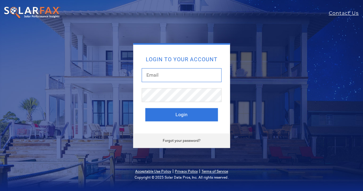
click at [175, 80] on input "text" at bounding box center [182, 75] width 80 height 14
paste input "[PERSON_NAME][EMAIL_ADDRESS][DOMAIN_NAME]"
type input "[PERSON_NAME][EMAIL_ADDRESS][DOMAIN_NAME]"
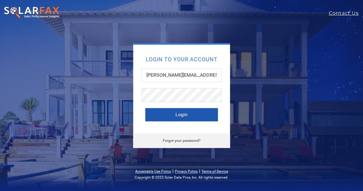
click at [152, 117] on button "Login" at bounding box center [181, 114] width 73 height 13
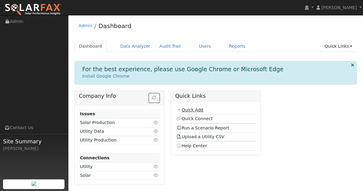
click at [189, 110] on link "Quick Add" at bounding box center [189, 110] width 27 height 5
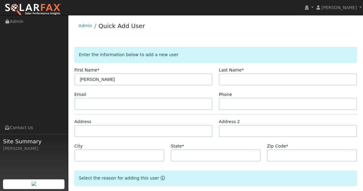
type input "[PERSON_NAME]"
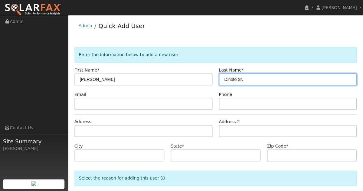
type input "Dinoto Sr."
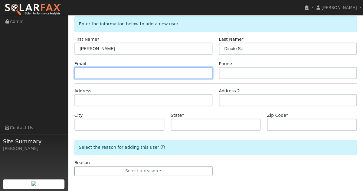
scroll to position [31, 0]
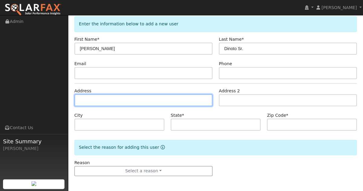
click at [145, 99] on input "text" at bounding box center [143, 100] width 138 height 12
paste input "[STREET_ADDRESS][PERSON_NAME]"
type input "[STREET_ADDRESS][PERSON_NAME]"
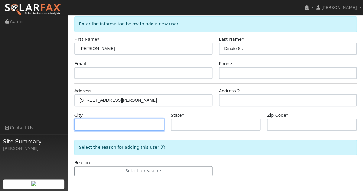
paste input "Yucaipa"
type input "Yucaipa"
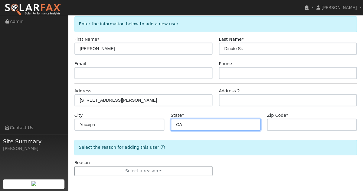
type input "CA"
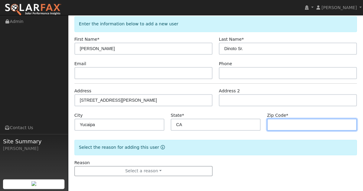
paste input "92399"
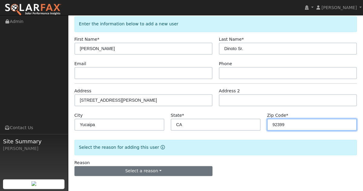
type input "92399"
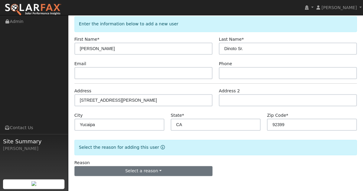
click at [117, 174] on button "Select a reason" at bounding box center [143, 171] width 138 height 10
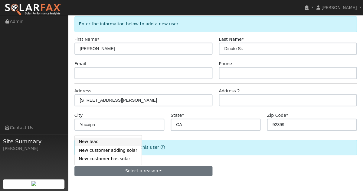
click at [94, 145] on link "New lead" at bounding box center [108, 142] width 67 height 8
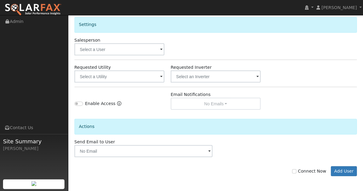
scroll to position [201, 0]
click at [337, 171] on button "Add User" at bounding box center [344, 171] width 26 height 10
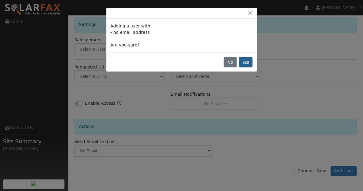
click at [246, 64] on button "Yes" at bounding box center [246, 62] width 14 height 10
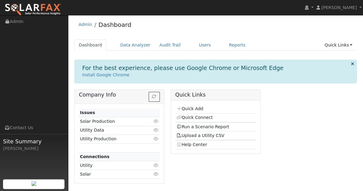
scroll to position [1, 0]
click at [204, 125] on link "Run a Scenario Report" at bounding box center [202, 127] width 53 height 5
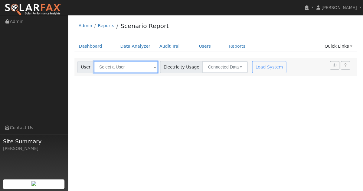
click at [143, 69] on input "text" at bounding box center [126, 67] width 64 height 12
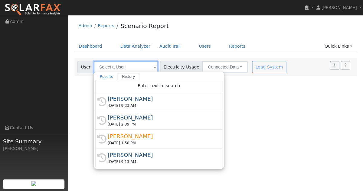
click at [143, 69] on input "text" at bounding box center [126, 67] width 64 height 12
click at [262, 110] on div "User Profile First name Last name Email Email Notifications No Emails No Emails…" at bounding box center [215, 103] width 295 height 176
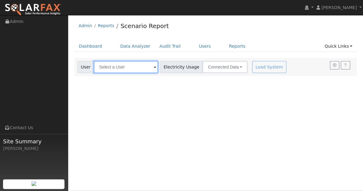
click at [135, 73] on input "text" at bounding box center [126, 67] width 64 height 12
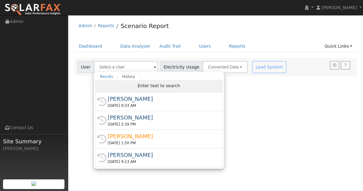
click at [144, 83] on span "Enter text to search" at bounding box center [159, 85] width 42 height 5
type input "e"
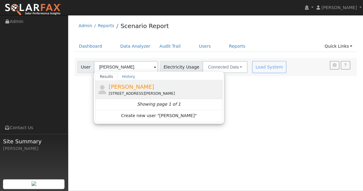
click at [129, 95] on div "10362 Jocelyn Ln, Yucaipa, CA 92399" at bounding box center [165, 93] width 112 height 5
type input "Frank Dinoto Sr."
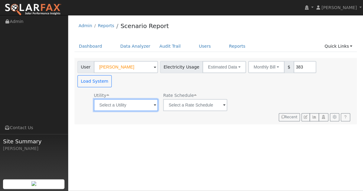
click at [143, 99] on input "text" at bounding box center [126, 105] width 64 height 12
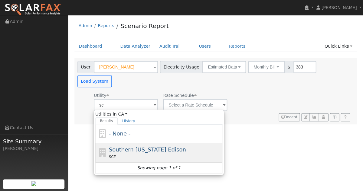
click at [132, 147] on span "Southern California Edison" at bounding box center [147, 150] width 77 height 6
type input "Southern California Edison"
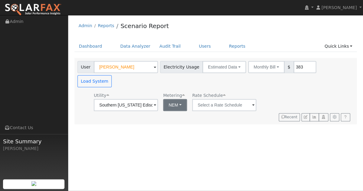
click at [179, 99] on button "NEM" at bounding box center [175, 105] width 24 height 12
click at [168, 112] on link "NBT" at bounding box center [181, 113] width 42 height 8
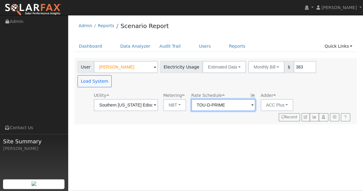
click at [158, 99] on input "TOU-D-PRIME" at bounding box center [126, 105] width 64 height 12
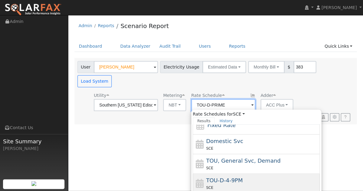
scroll to position [28, 0]
click at [207, 177] on div "TOU-D-4-9PM SCE" at bounding box center [262, 184] width 112 height 15
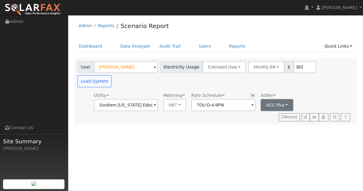
click at [265, 99] on button "ACC Plus" at bounding box center [276, 105] width 33 height 12
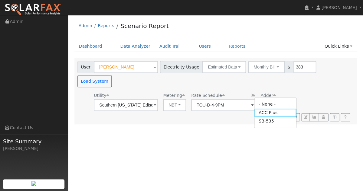
click at [265, 99] on button "ACC Plus" at bounding box center [276, 105] width 33 height 12
click at [294, 90] on div "Utility Southern California Edison Metering NBT NEM NBT Rate Schedule TOU-D-4-9…" at bounding box center [214, 100] width 276 height 21
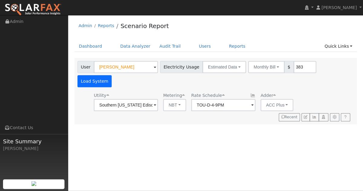
click at [112, 75] on button "Load System" at bounding box center [94, 81] width 34 height 12
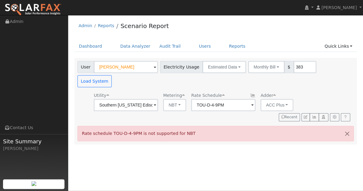
scroll to position [0, 0]
click at [158, 99] on input "TOU-D-4-9PM" at bounding box center [126, 105] width 64 height 12
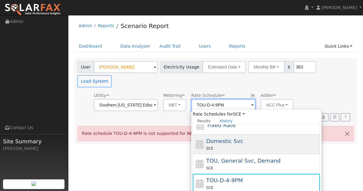
scroll to position [28, 0]
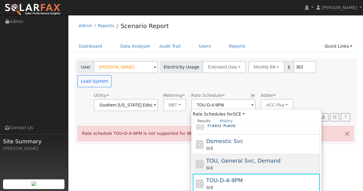
click at [221, 158] on span "TOU, General Svc, Demand" at bounding box center [243, 161] width 74 height 6
type input "TOU, General Svc, Demand"
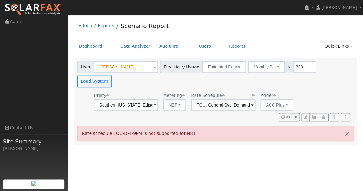
scroll to position [0, 0]
click at [112, 75] on button "Load System" at bounding box center [94, 81] width 34 height 12
click at [348, 126] on button "button" at bounding box center [347, 133] width 13 height 15
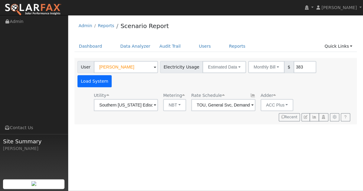
click at [112, 75] on button "Load System" at bounding box center [94, 81] width 34 height 12
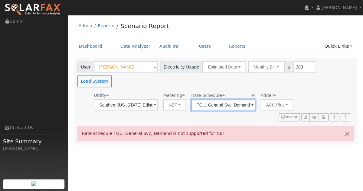
click at [158, 99] on input "TOU, General Svc, Demand" at bounding box center [126, 105] width 64 height 12
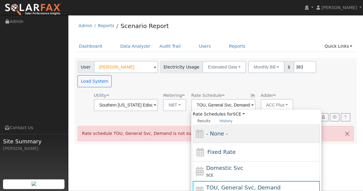
click at [210, 131] on span "- None -" at bounding box center [216, 134] width 21 height 6
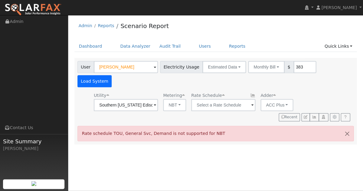
click at [112, 75] on button "Load System" at bounding box center [94, 81] width 34 height 12
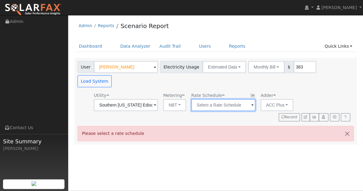
click at [158, 99] on input "text" at bounding box center [126, 105] width 64 height 12
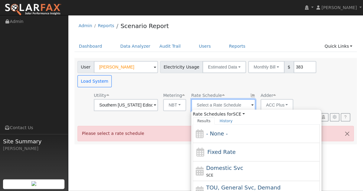
click at [158, 99] on input "text" at bounding box center [126, 105] width 64 height 12
click at [168, 99] on button "NBT" at bounding box center [174, 105] width 23 height 12
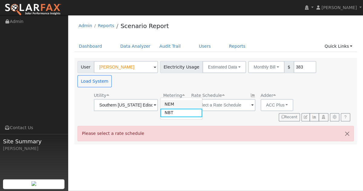
click at [168, 106] on link "NEM" at bounding box center [181, 104] width 42 height 8
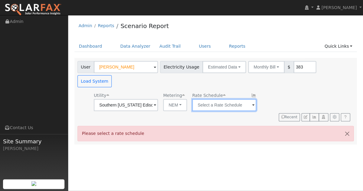
click at [158, 99] on input "text" at bounding box center [126, 105] width 64 height 12
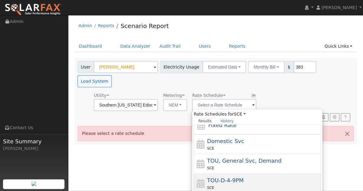
scroll to position [28, 0]
click at [207, 177] on div "TOU-D-4-9PM SCE" at bounding box center [263, 184] width 112 height 15
type input "TOU-D-4-9PM"
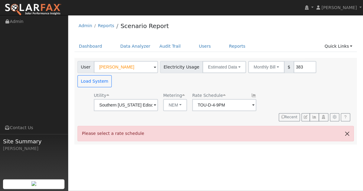
click at [347, 126] on button "button" at bounding box center [347, 133] width 13 height 15
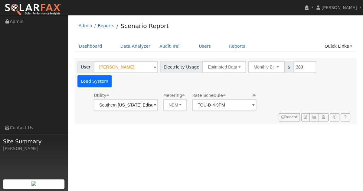
click at [112, 75] on button "Load System" at bounding box center [94, 81] width 34 height 12
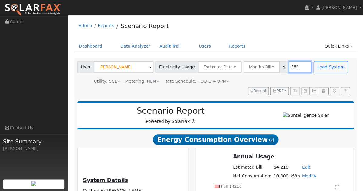
click at [296, 67] on input "383" at bounding box center [299, 67] width 23 height 12
drag, startPoint x: 296, startPoint y: 67, endPoint x: 279, endPoint y: 66, distance: 16.3
click at [279, 66] on div "Monthly Bill Annual Consumption Monthly Bill $ 383" at bounding box center [277, 67] width 68 height 12
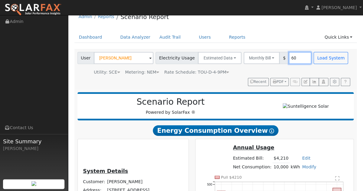
scroll to position [10, 0]
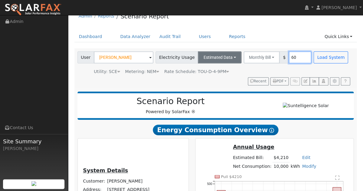
type input "60"
click at [224, 60] on button "Estimated Data" at bounding box center [220, 57] width 44 height 12
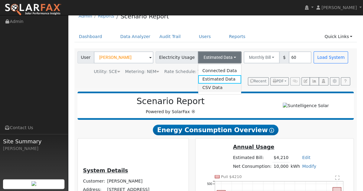
click at [212, 89] on link "CSV Data" at bounding box center [219, 88] width 43 height 8
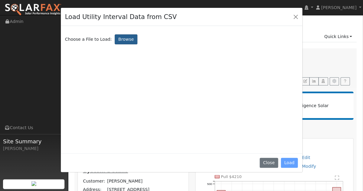
click at [123, 43] on label "Browse" at bounding box center [126, 39] width 22 height 10
click at [0, 0] on input "Browse" at bounding box center [0, 0] width 0 height 0
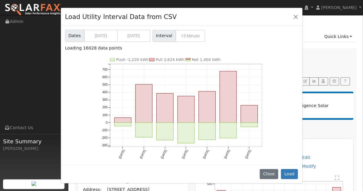
scroll to position [22, 0]
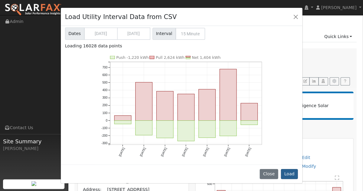
click at [294, 173] on button "Load" at bounding box center [289, 174] width 17 height 10
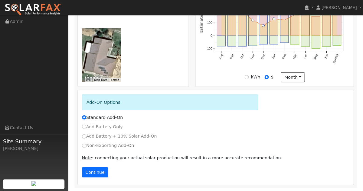
scroll to position [292, 0]
click at [96, 171] on button "Continue" at bounding box center [95, 173] width 26 height 10
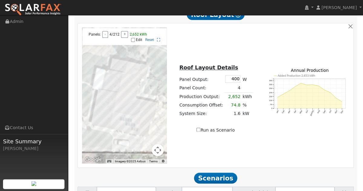
scroll to position [549, 0]
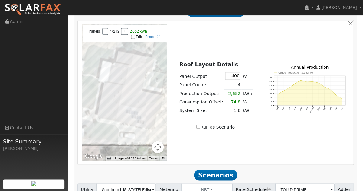
drag, startPoint x: 134, startPoint y: 118, endPoint x: 138, endPoint y: 115, distance: 4.7
click at [137, 114] on div at bounding box center [124, 92] width 85 height 136
click at [138, 115] on div at bounding box center [124, 92] width 85 height 136
click at [134, 39] on input "Edit" at bounding box center [133, 37] width 4 height 4
checkbox input "true"
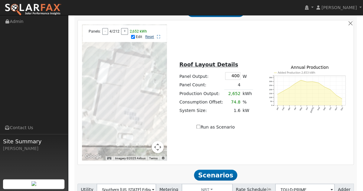
click at [151, 39] on link "Reset" at bounding box center [149, 37] width 9 height 4
click at [120, 55] on div at bounding box center [124, 92] width 85 height 136
click at [122, 57] on div at bounding box center [124, 92] width 85 height 136
click at [120, 56] on div at bounding box center [124, 92] width 85 height 136
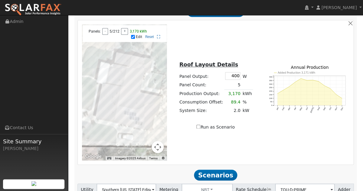
click at [121, 56] on div at bounding box center [124, 92] width 85 height 136
click at [117, 107] on div at bounding box center [124, 92] width 85 height 136
click at [116, 110] on div at bounding box center [124, 92] width 85 height 136
click at [114, 116] on div at bounding box center [124, 92] width 85 height 136
click at [114, 117] on div at bounding box center [124, 92] width 85 height 136
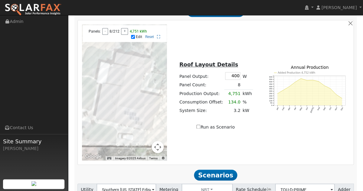
drag, startPoint x: 230, startPoint y: 79, endPoint x: 250, endPoint y: 82, distance: 19.9
click at [250, 81] on tr "Panel Output: 400 W" at bounding box center [215, 76] width 75 height 10
type input "395"
click at [190, 129] on div "Run as Scenario" at bounding box center [215, 127] width 85 height 6
click at [118, 96] on div at bounding box center [124, 92] width 85 height 136
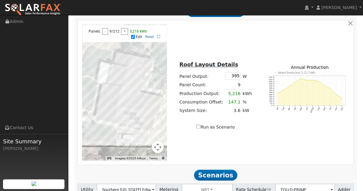
click at [118, 99] on div at bounding box center [124, 92] width 85 height 136
click at [110, 114] on div at bounding box center [124, 92] width 85 height 136
click at [110, 117] on div at bounding box center [124, 92] width 85 height 136
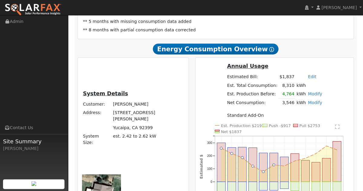
scroll to position [143, 0]
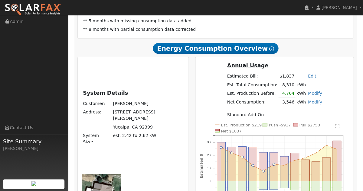
click at [112, 123] on td "[STREET_ADDRESS][PERSON_NAME]" at bounding box center [148, 115] width 72 height 15
drag, startPoint x: 112, startPoint y: 138, endPoint x: 111, endPoint y: 142, distance: 3.8
click at [112, 123] on td "[STREET_ADDRESS][PERSON_NAME]" at bounding box center [148, 115] width 72 height 15
copy td "[STREET_ADDRESS][PERSON_NAME]"
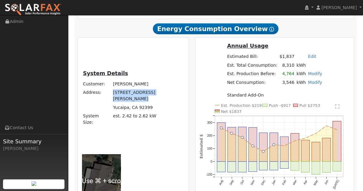
scroll to position [165, 0]
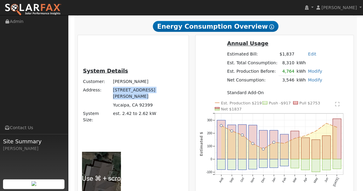
click at [121, 152] on div at bounding box center [101, 179] width 39 height 54
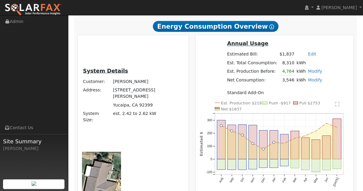
click at [121, 152] on div at bounding box center [101, 179] width 39 height 54
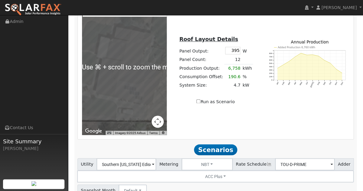
scroll to position [574, 0]
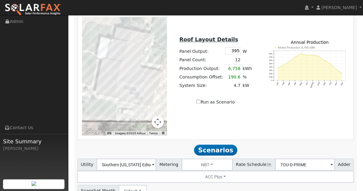
click at [110, 87] on div at bounding box center [124, 67] width 85 height 136
click at [111, 84] on div at bounding box center [124, 67] width 85 height 136
click at [118, 71] on div at bounding box center [124, 67] width 85 height 136
click at [118, 73] on div at bounding box center [124, 67] width 85 height 136
click at [111, 82] on div at bounding box center [124, 67] width 85 height 136
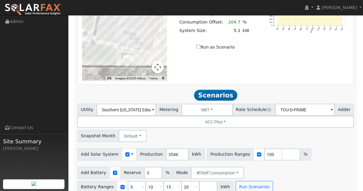
scroll to position [629, 0]
click at [142, 184] on span at bounding box center [143, 187] width 2 height 7
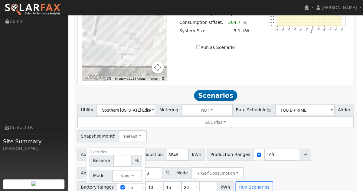
click at [142, 184] on span at bounding box center [143, 187] width 2 height 7
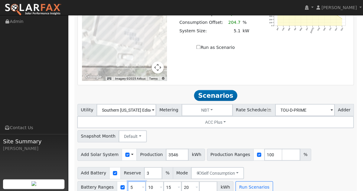
click at [129, 181] on input "5" at bounding box center [137, 187] width 18 height 12
type input "10"
type input "15"
type input "20"
type input "15"
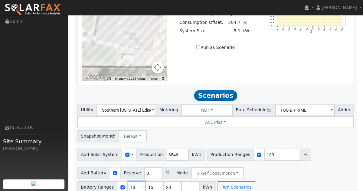
type input "20"
type input "13"
click at [150, 181] on input "20" at bounding box center [154, 187] width 18 height 12
type input "2"
type input "27"
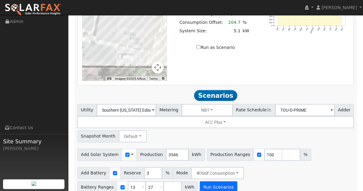
click at [203, 181] on button "Run Scenarios" at bounding box center [218, 187] width 37 height 12
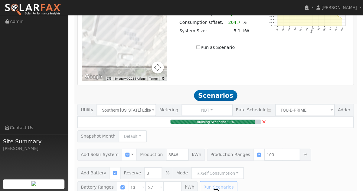
type input "2.4"
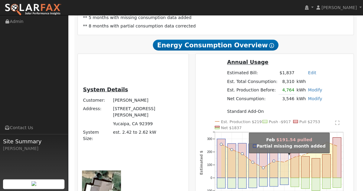
scroll to position [146, 0]
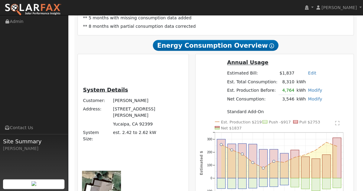
click at [113, 120] on td "[STREET_ADDRESS][PERSON_NAME]" at bounding box center [148, 112] width 72 height 15
drag, startPoint x: 113, startPoint y: 135, endPoint x: 109, endPoint y: 140, distance: 6.2
click at [112, 120] on td "[STREET_ADDRESS][PERSON_NAME]" at bounding box center [148, 112] width 72 height 15
copy td "[STREET_ADDRESS][PERSON_NAME]"
